Goal: Information Seeking & Learning: Learn about a topic

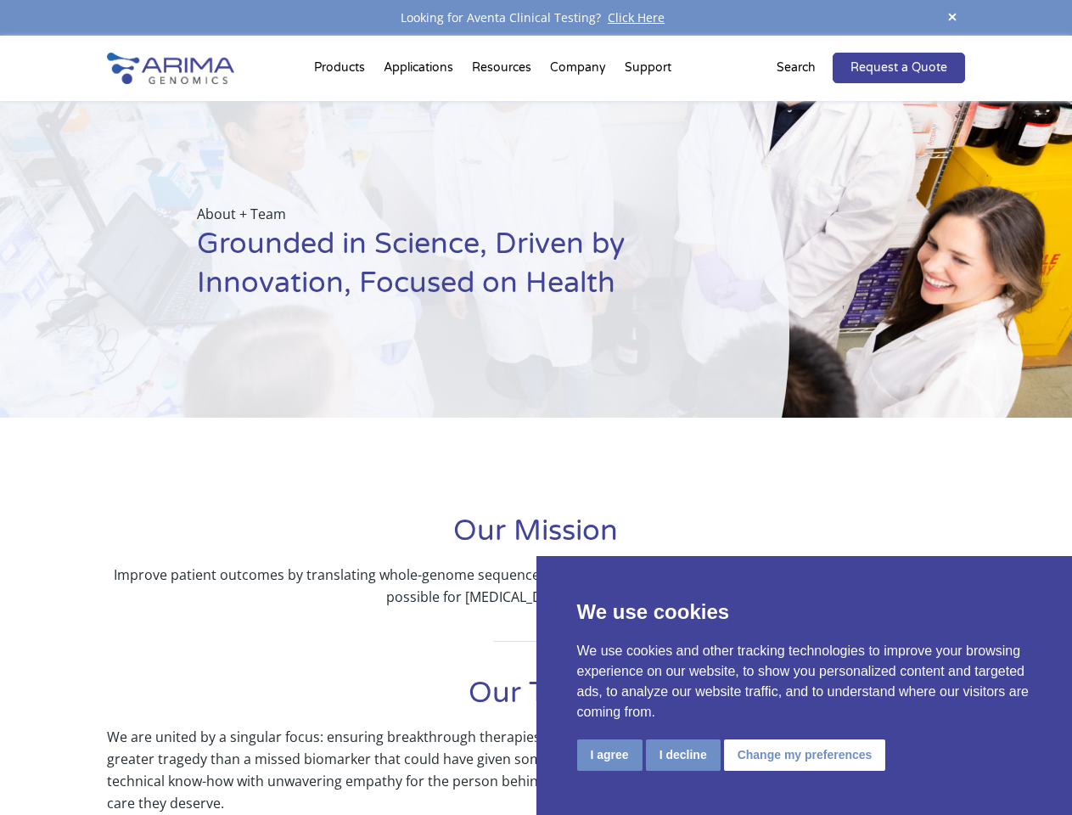
click at [536, 407] on div "About + Team Grounded in Science, Driven by Innovation, Focused on Health" at bounding box center [394, 259] width 789 height 317
click at [609, 755] on button "I agree" at bounding box center [609, 754] width 65 height 31
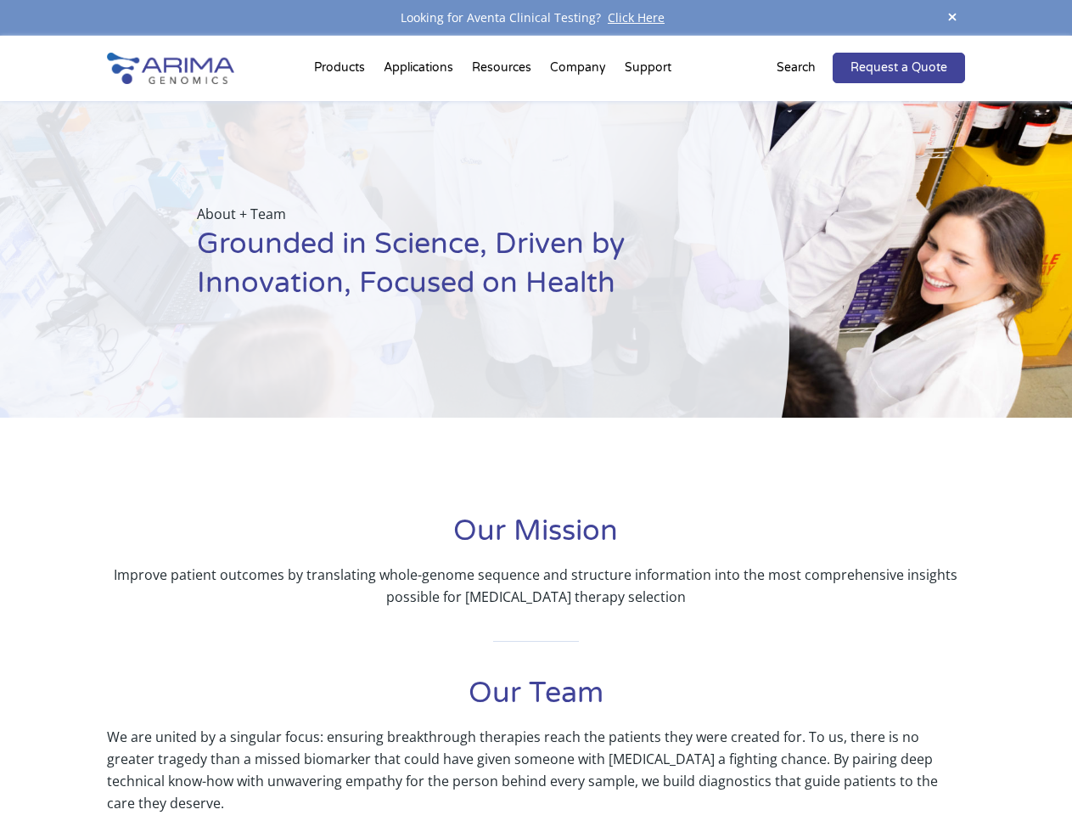
click at [682, 755] on p "We are united by a singular focus: ensuring breakthrough therapies reach the pa…" at bounding box center [535, 770] width 857 height 88
click at [802, 755] on p "We are united by a singular focus: ensuring breakthrough therapies reach the pa…" at bounding box center [535, 770] width 857 height 88
click at [952, 18] on span at bounding box center [952, 18] width 25 height 23
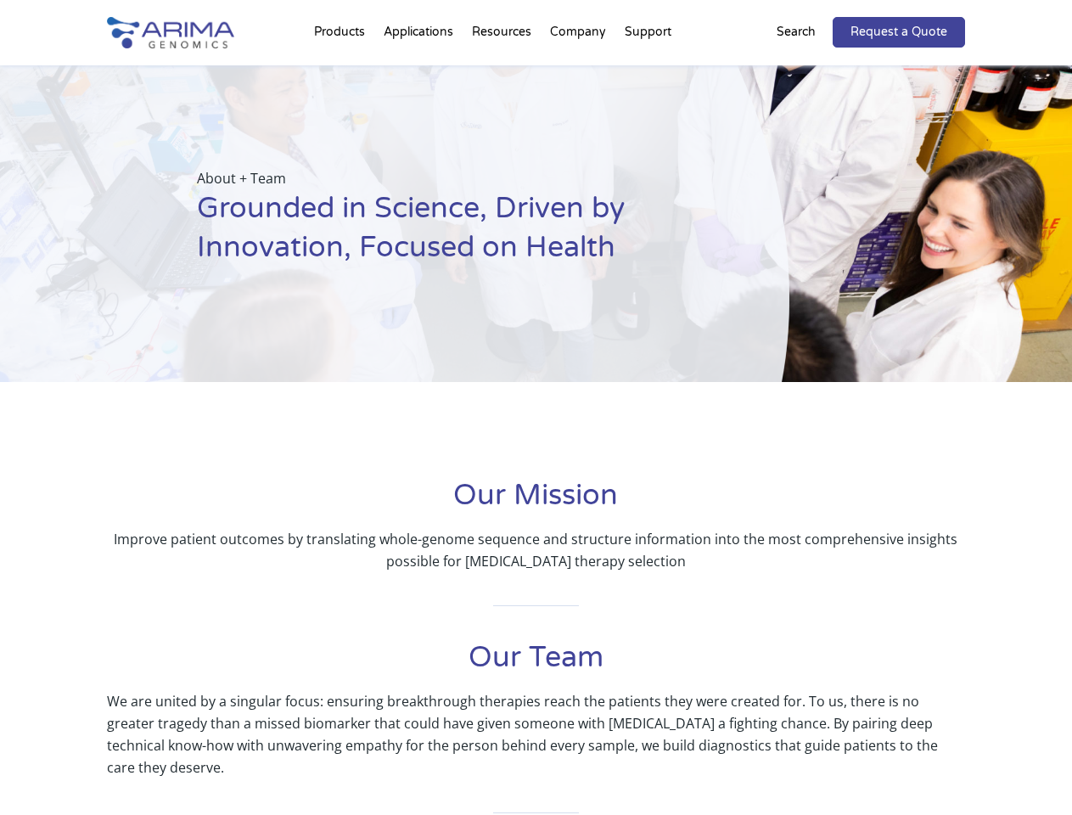
click at [536, 425] on div at bounding box center [536, 425] width 1072 height 86
click at [342, 71] on div "About + Team Grounded in Science, Driven by Innovation, Focused on Health" at bounding box center [394, 223] width 789 height 317
click at [503, 71] on div "About + Team Grounded in Science, Driven by Innovation, Focused on Health" at bounding box center [394, 223] width 789 height 317
click at [579, 71] on div "About + Team Grounded in Science, Driven by Innovation, Focused on Health" at bounding box center [394, 223] width 789 height 317
click at [648, 71] on div "About + Team Grounded in Science, Driven by Innovation, Focused on Health" at bounding box center [394, 223] width 789 height 317
